Goal: Navigation & Orientation: Find specific page/section

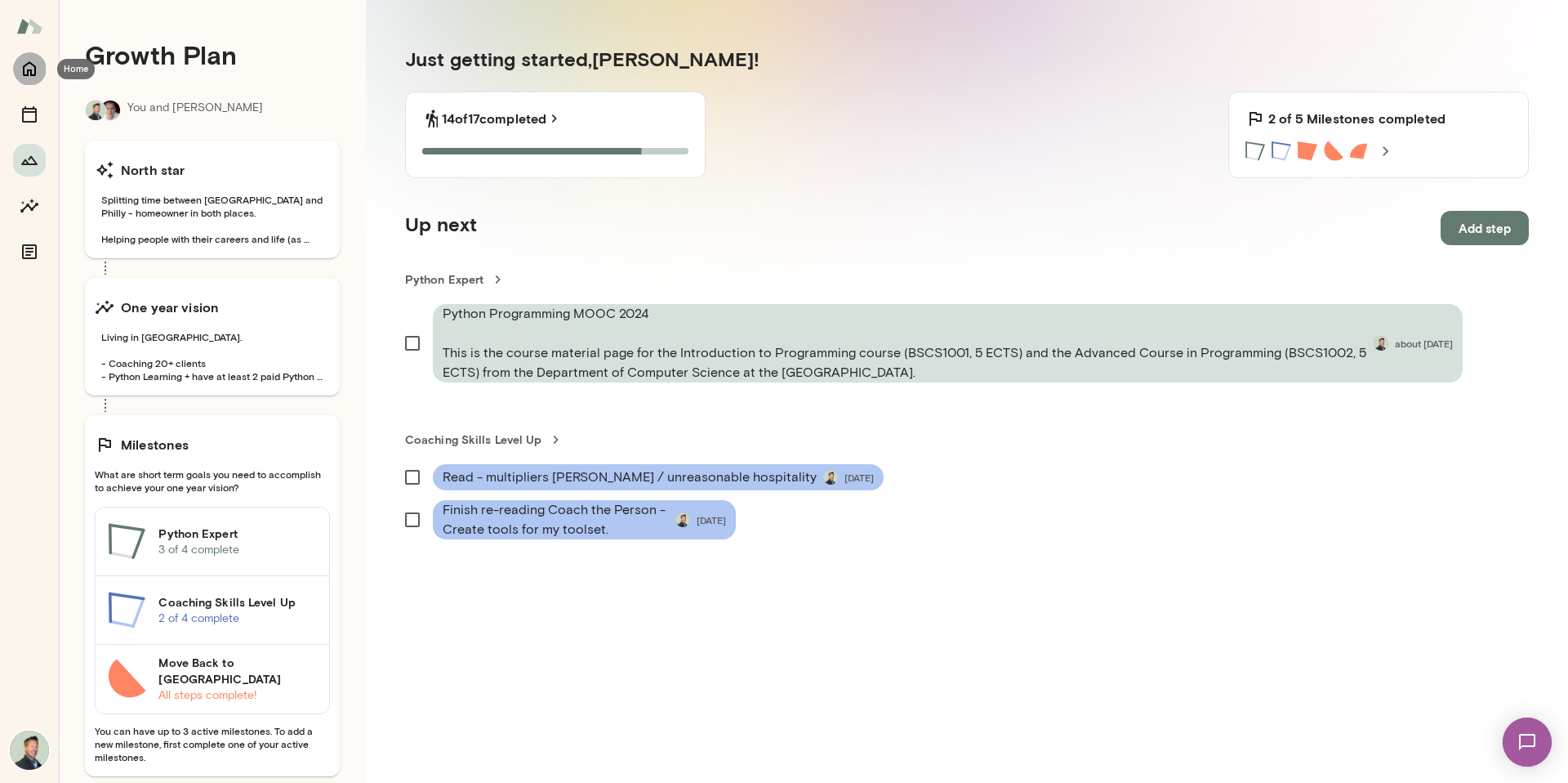
click at [34, 73] on icon "Home" at bounding box center [30, 69] width 20 height 20
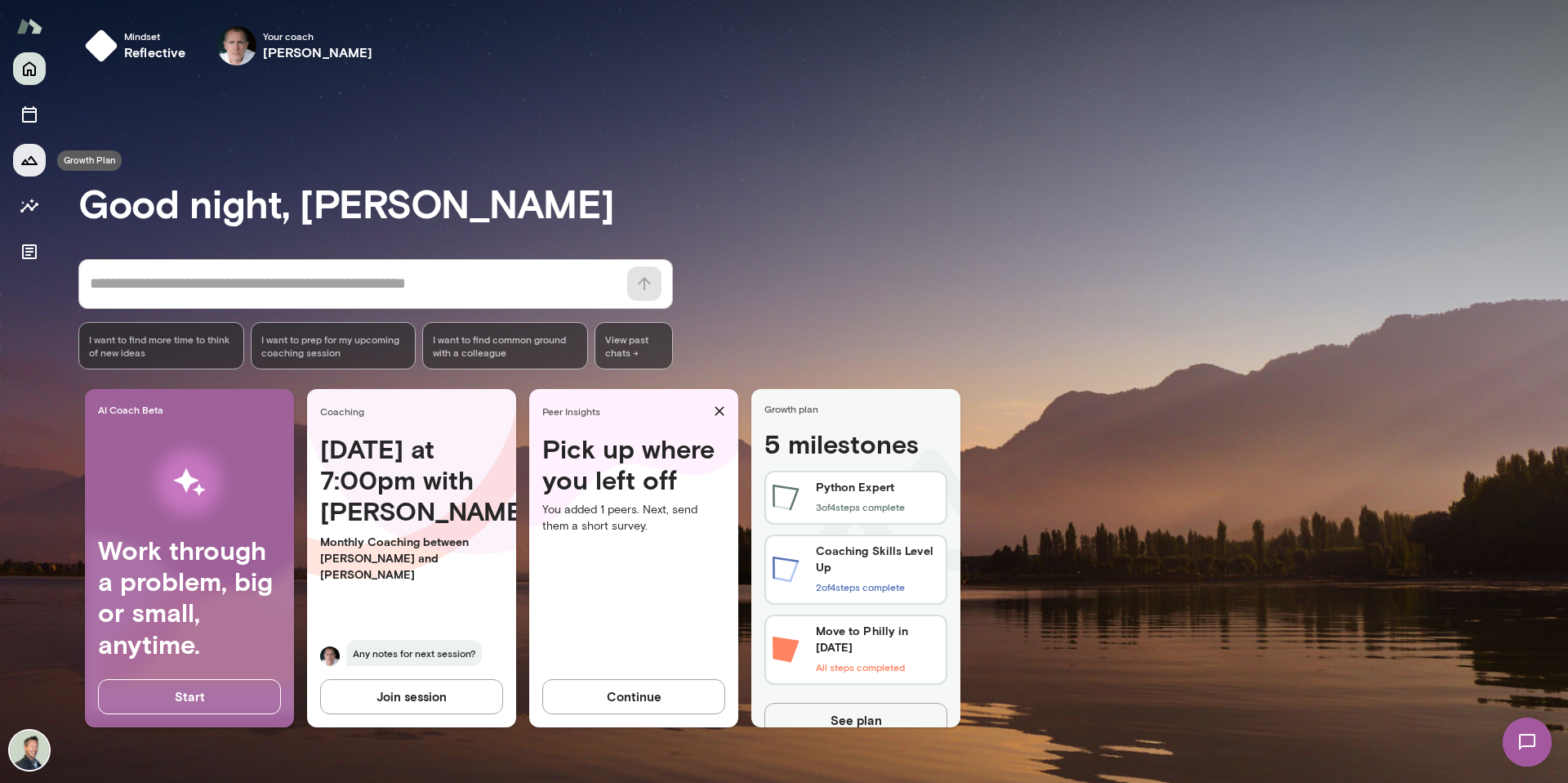
click at [29, 162] on icon "Growth Plan" at bounding box center [30, 160] width 20 height 20
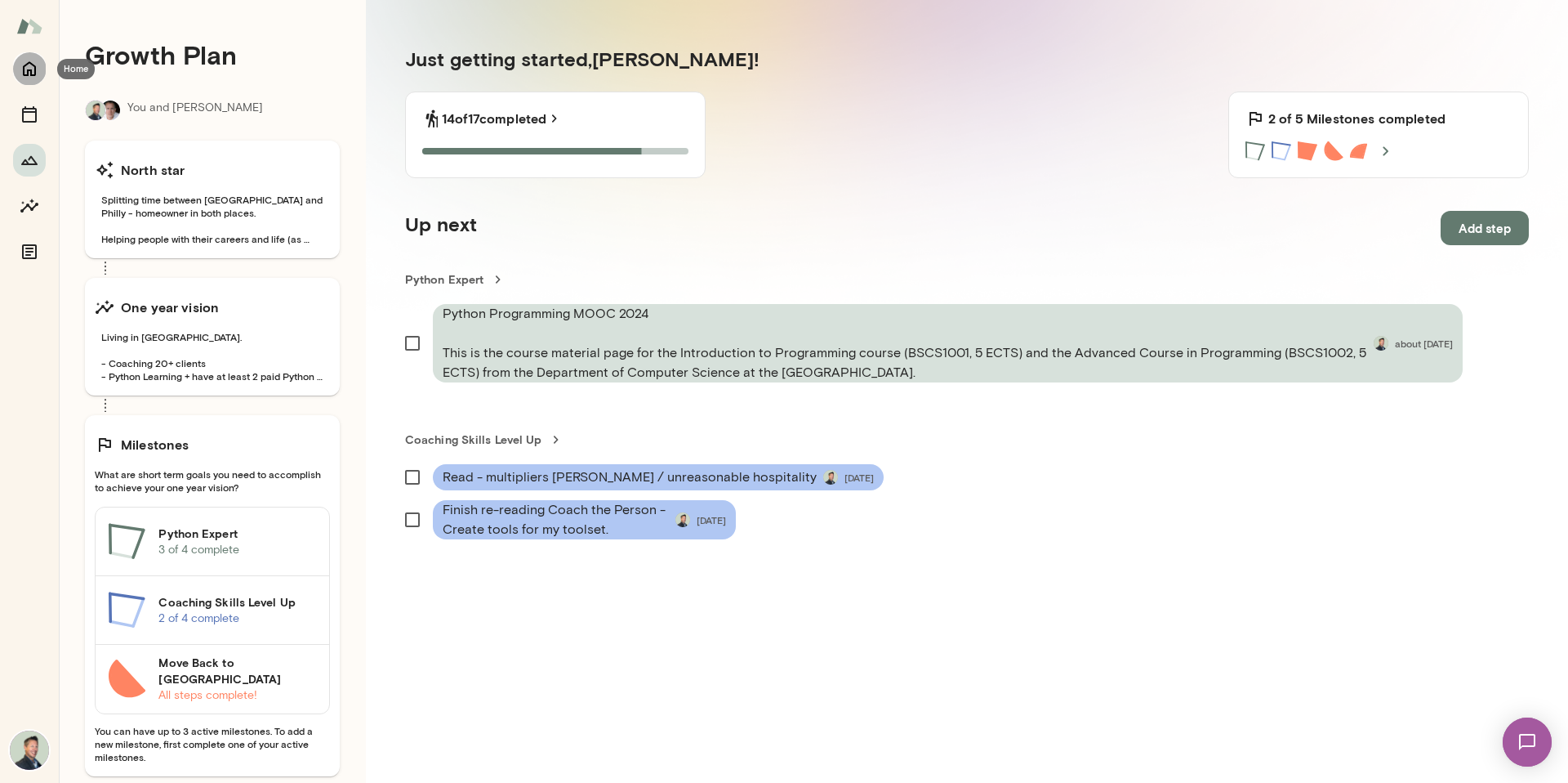
click at [23, 63] on icon "Home" at bounding box center [30, 69] width 20 height 20
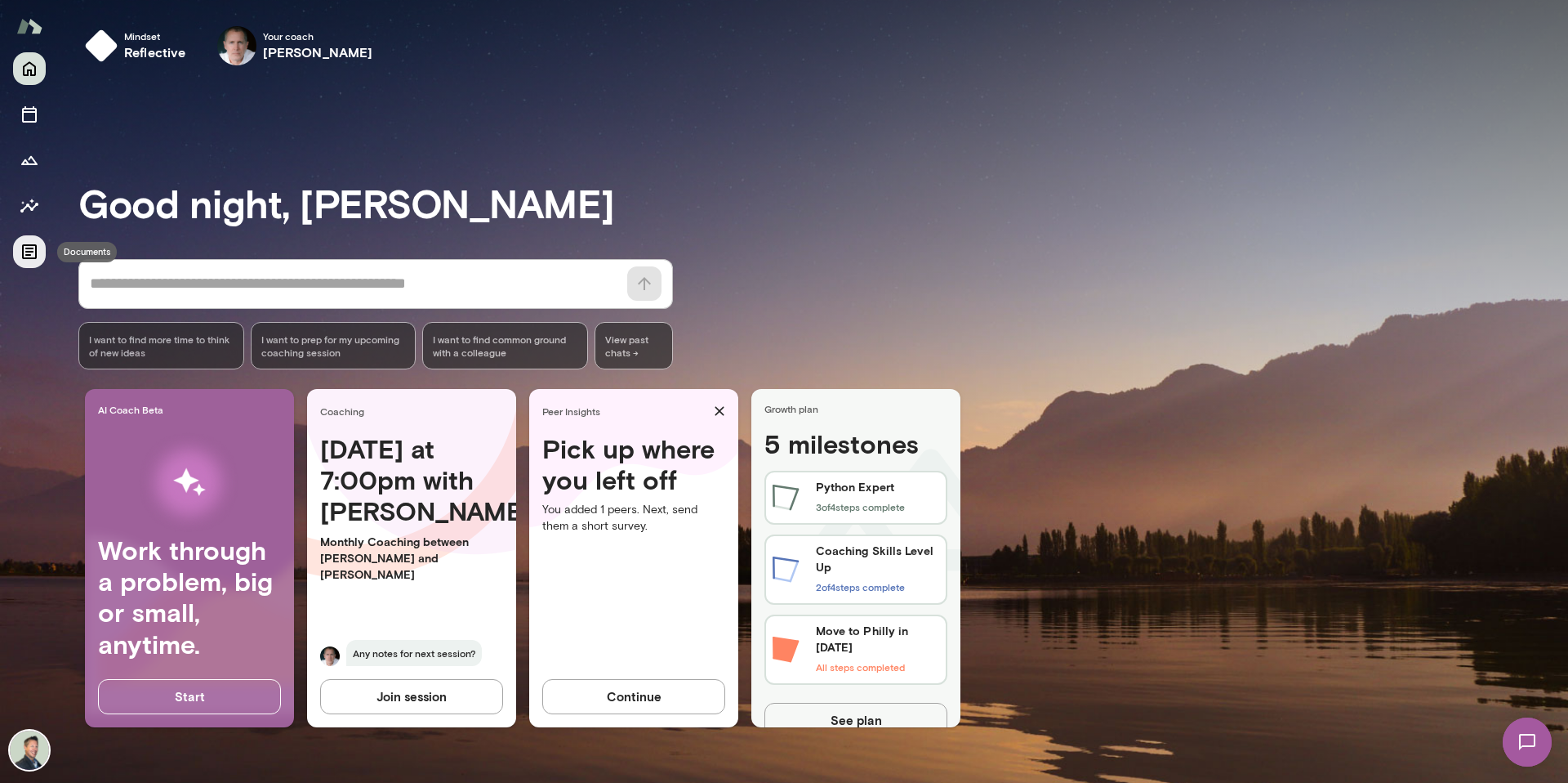
click at [30, 257] on icon "Documents" at bounding box center [29, 251] width 15 height 15
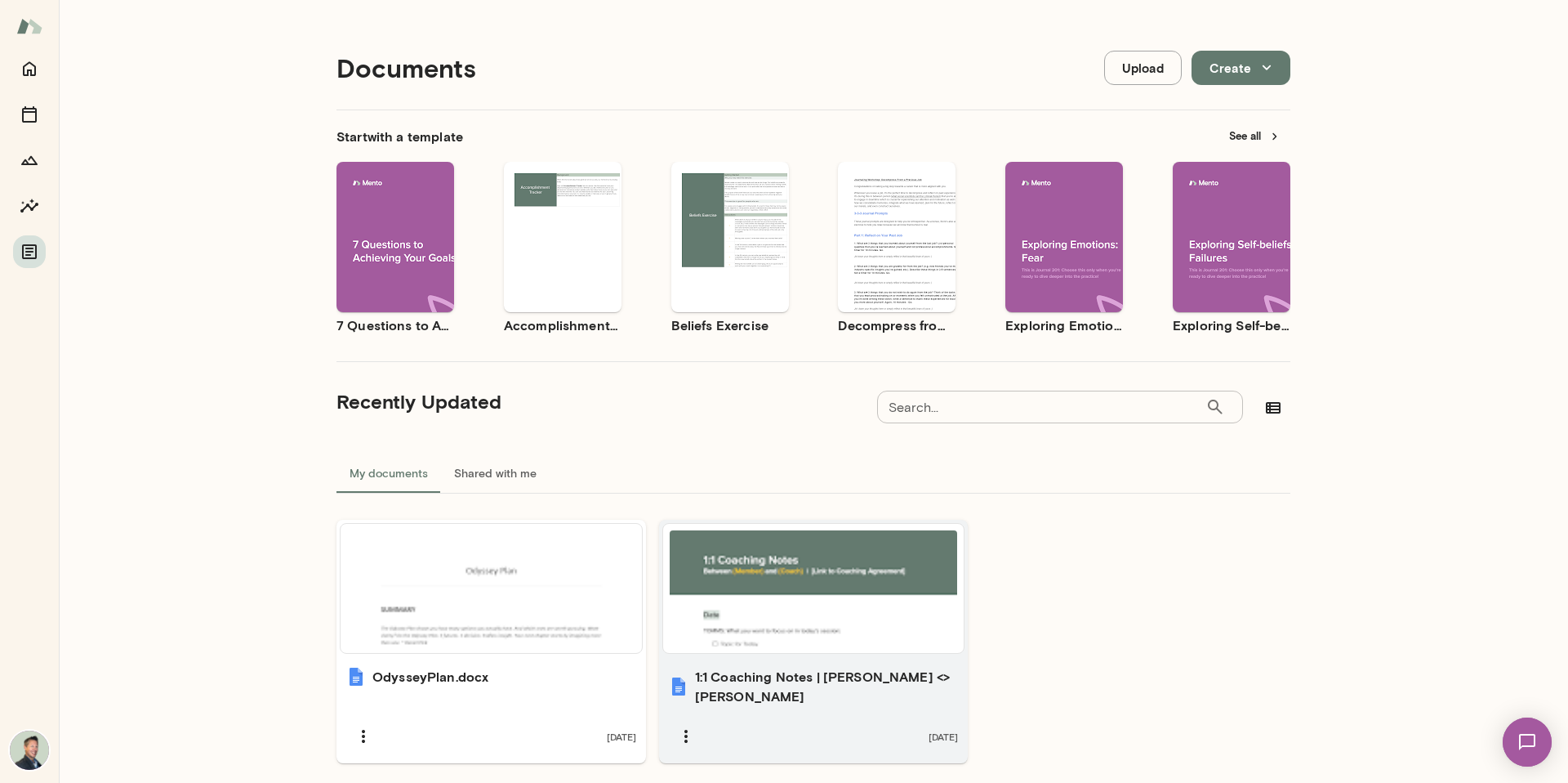
click at [805, 590] on div at bounding box center [814, 589] width 289 height 117
